Goal: Information Seeking & Learning: Find specific fact

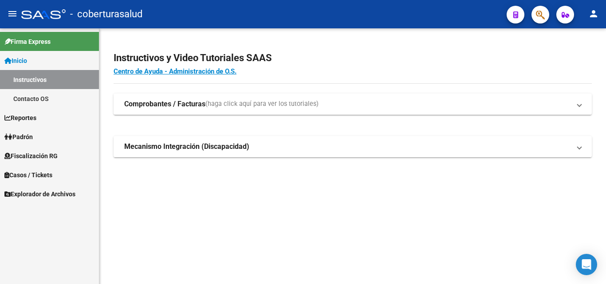
click at [24, 119] on span "Reportes" at bounding box center [20, 118] width 32 height 10
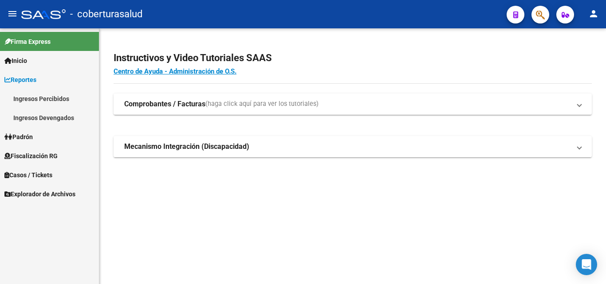
click at [35, 154] on span "Fiscalización RG" at bounding box center [30, 156] width 53 height 10
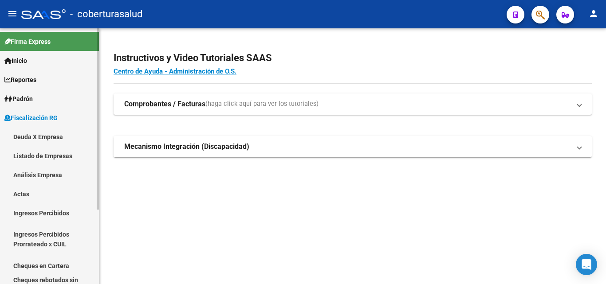
click at [33, 177] on link "Análisis Empresa" at bounding box center [49, 174] width 99 height 19
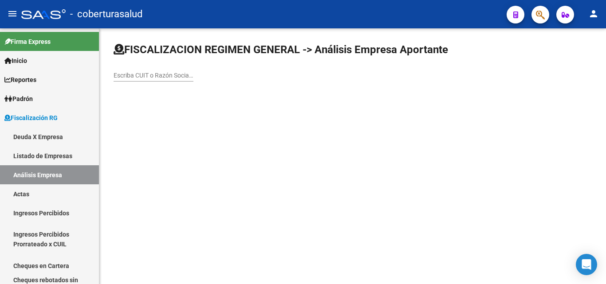
click at [182, 75] on input "Escriba CUIT o Razón Social para buscar" at bounding box center [154, 76] width 80 height 8
paste input "30715076787"
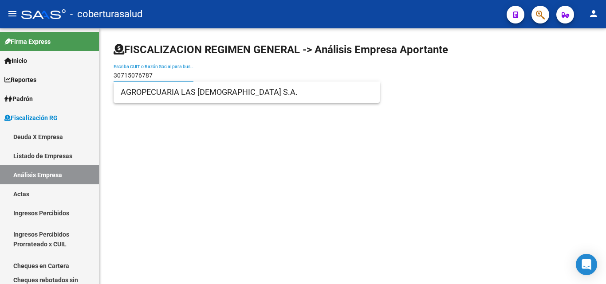
type input "30715076787"
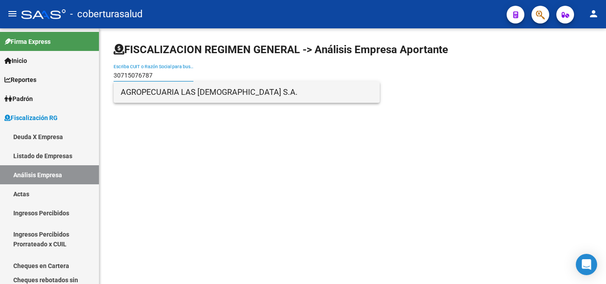
click at [173, 99] on span "AGROPECUARIA LAS [DEMOGRAPHIC_DATA] S.A." at bounding box center [247, 92] width 252 height 21
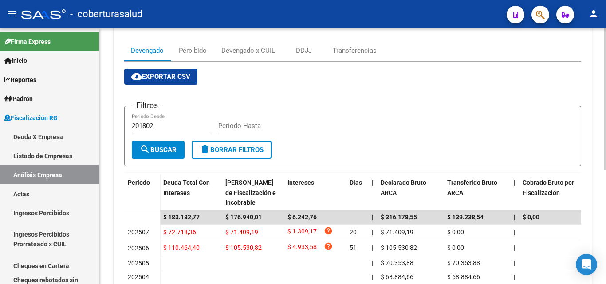
scroll to position [89, 0]
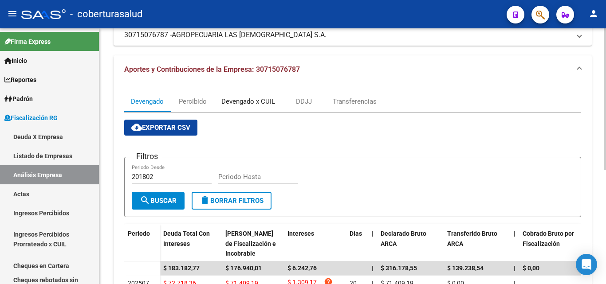
click at [227, 101] on div "Devengado x CUIL" at bounding box center [248, 102] width 54 height 10
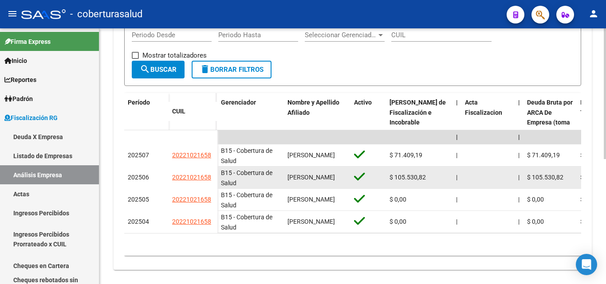
scroll to position [235, 0]
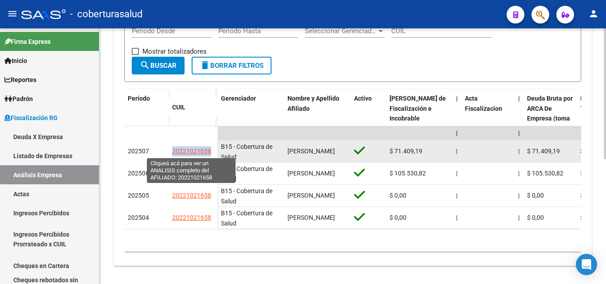
drag, startPoint x: 217, startPoint y: 149, endPoint x: 173, endPoint y: 151, distance: 43.9
click at [173, 151] on datatable-body-cell "20221021658" at bounding box center [193, 152] width 49 height 22
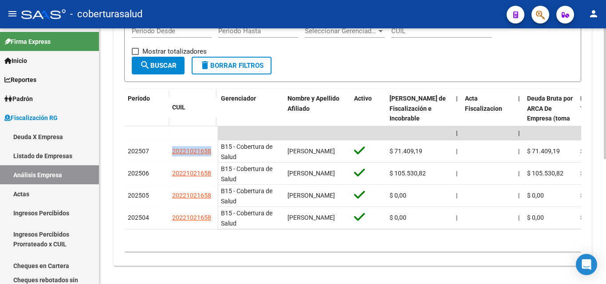
copy span "20221021658"
